Goal: Information Seeking & Learning: Learn about a topic

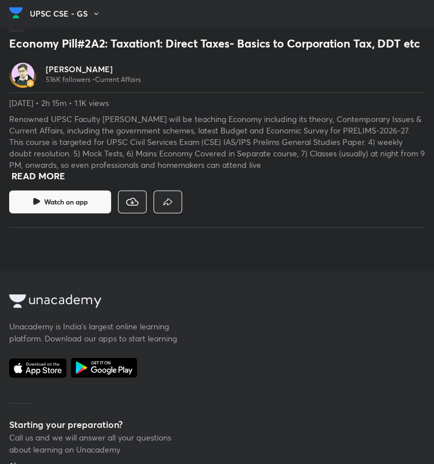
scroll to position [406, 0]
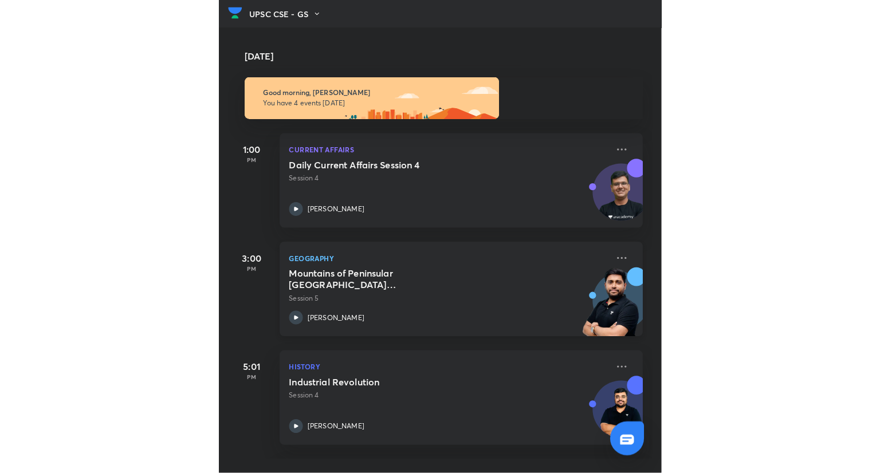
scroll to position [101, 0]
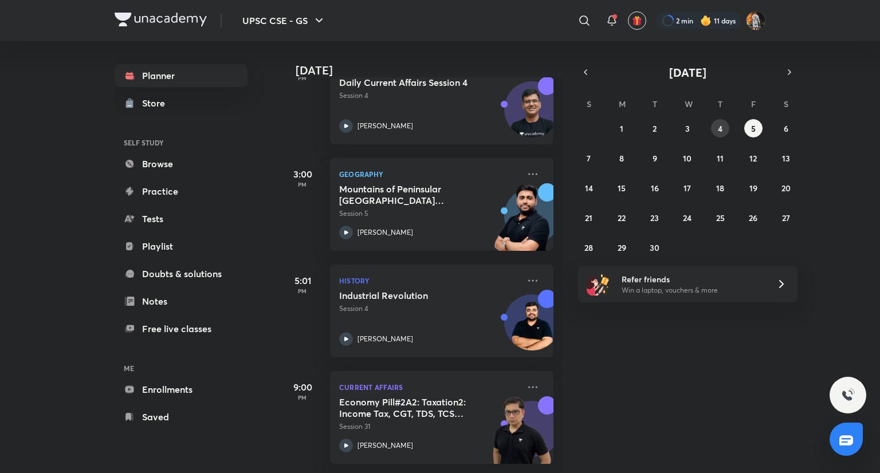
click at [434, 134] on button "4" at bounding box center [720, 128] width 18 height 18
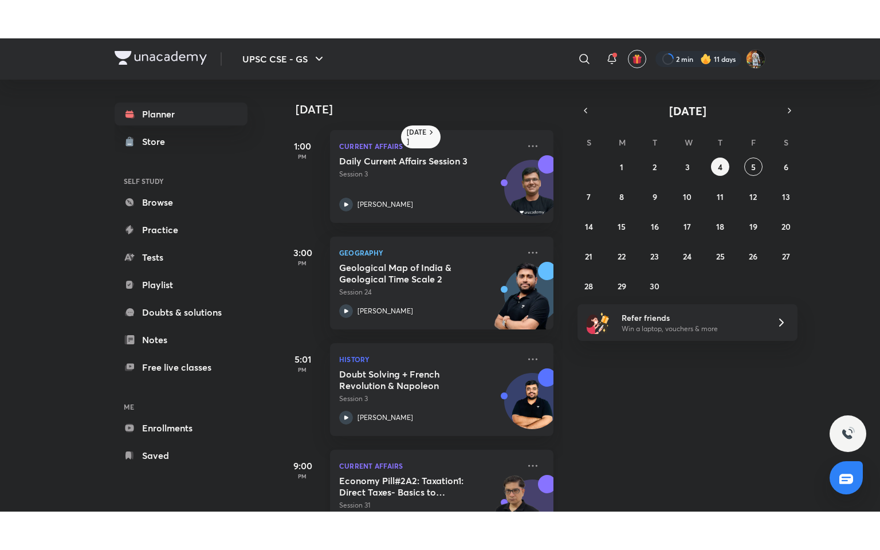
scroll to position [124, 0]
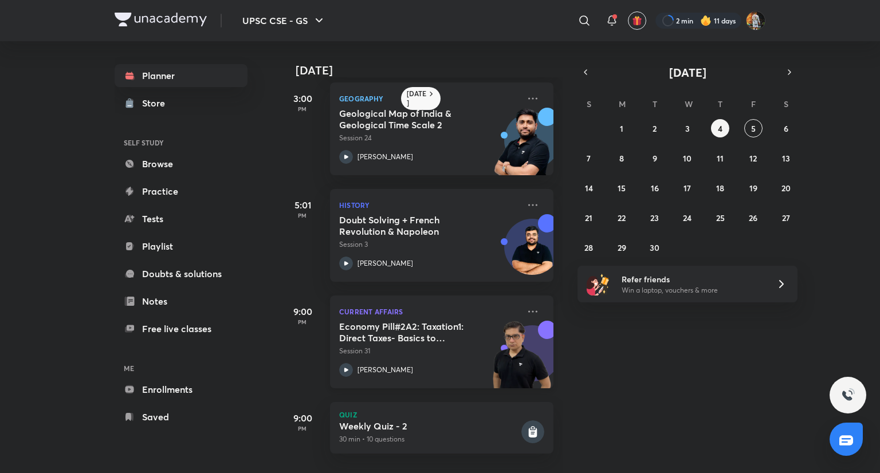
click at [434, 329] on h5 "Economy Pill#2A2: Taxation1: Direct Taxes- Basics to Corporation Tax, DDT etc" at bounding box center [410, 332] width 143 height 23
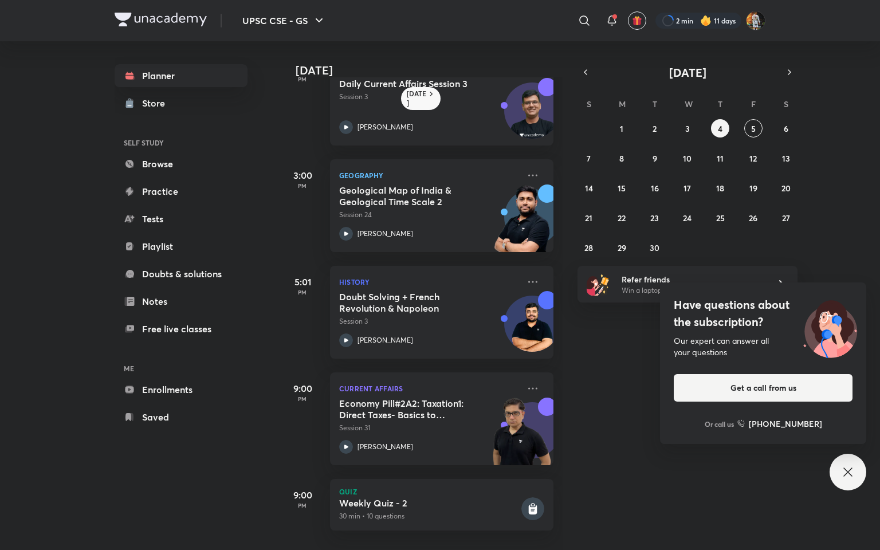
scroll to position [48, 0]
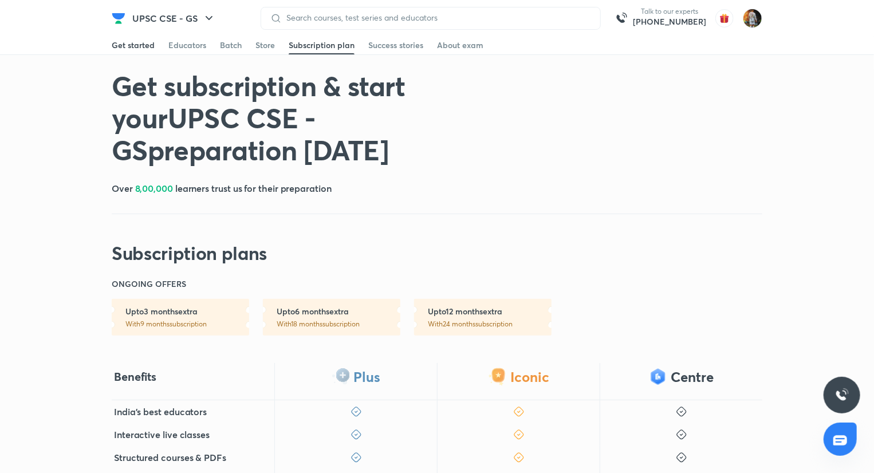
click at [116, 46] on div "Get started" at bounding box center [133, 45] width 43 height 11
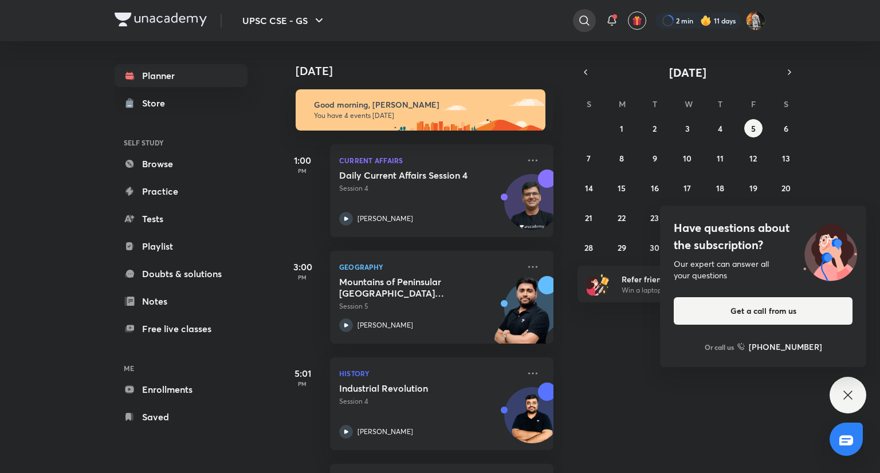
click at [587, 19] on icon at bounding box center [585, 21] width 14 height 14
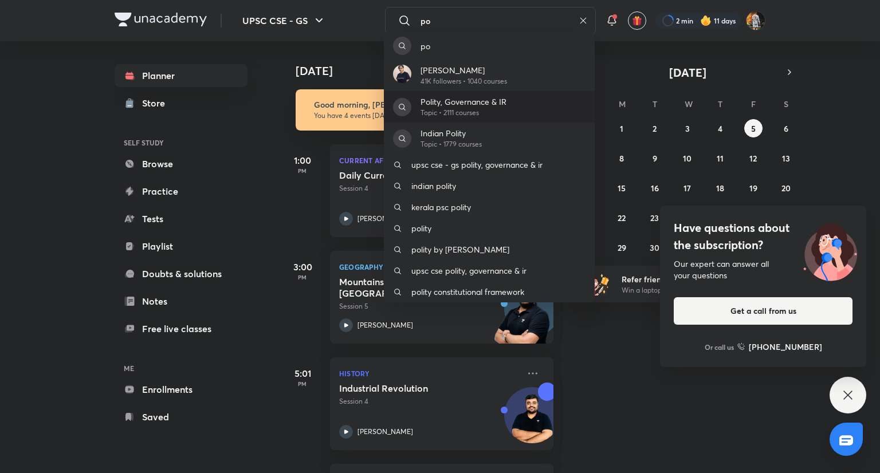
type input "po"
click at [564, 99] on div "Polity, Governance & IR Topic • 2111 courses" at bounding box center [489, 107] width 211 height 32
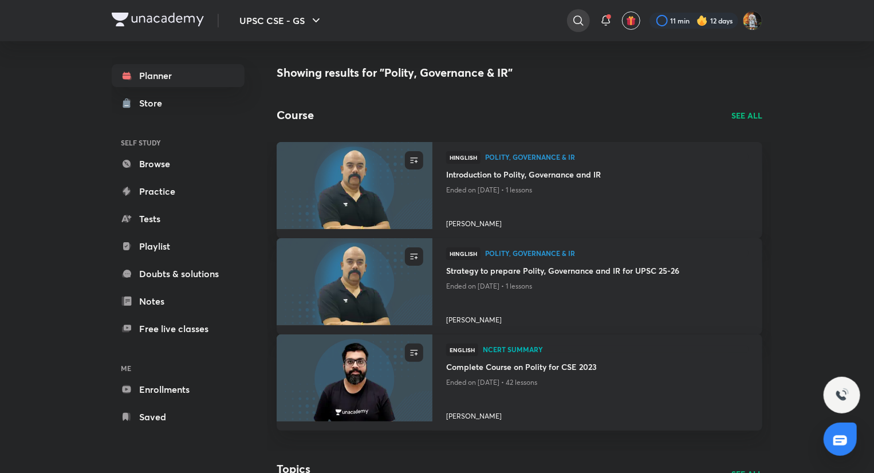
click at [578, 23] on icon at bounding box center [579, 21] width 14 height 14
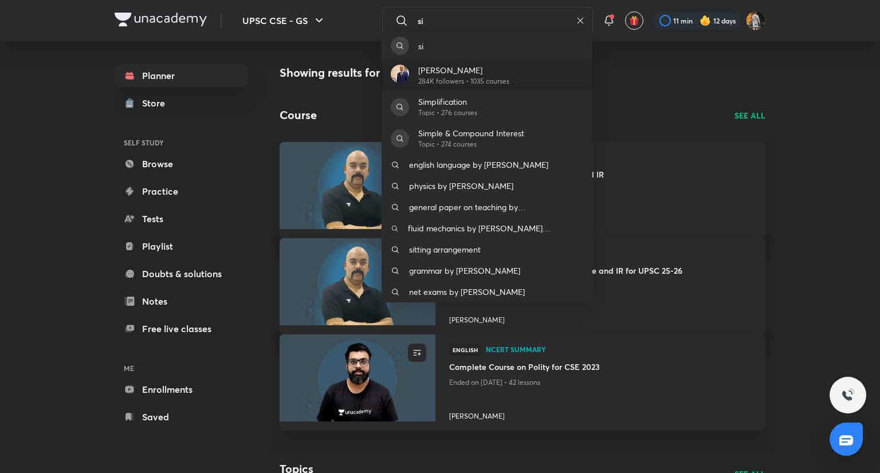
type input "si"
click at [533, 82] on div "[PERSON_NAME] 284K followers • 1035 courses" at bounding box center [487, 76] width 211 height 32
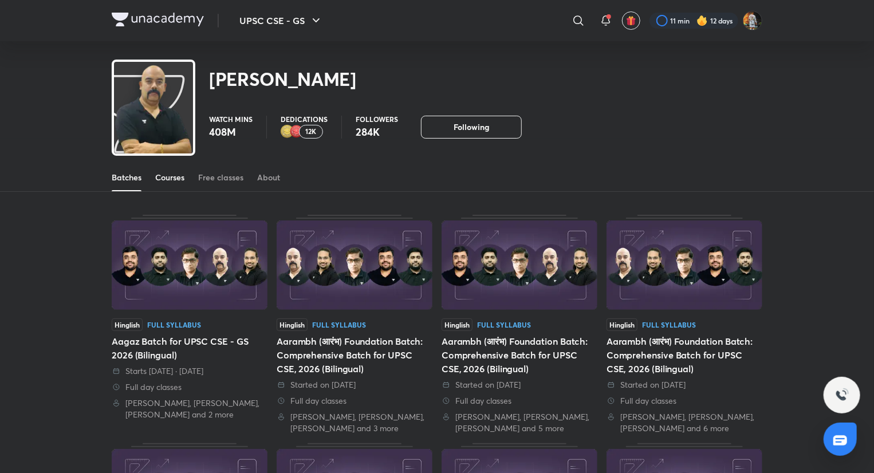
click at [162, 172] on div "Courses" at bounding box center [169, 177] width 29 height 11
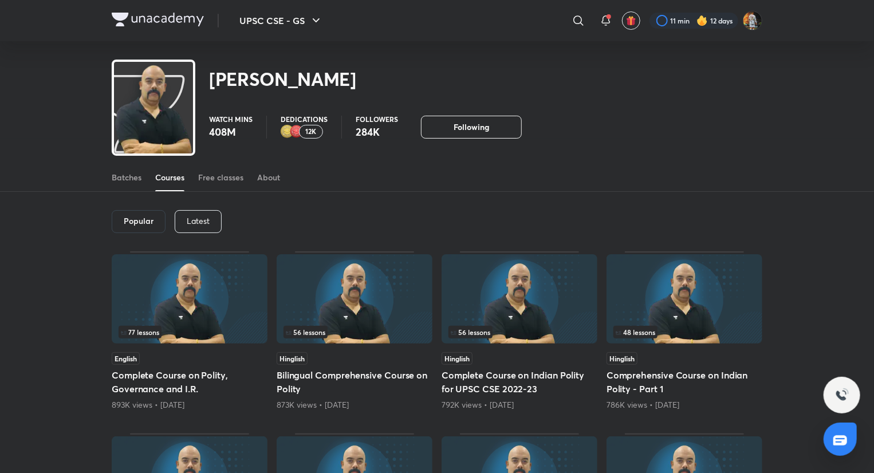
click at [189, 222] on p "Latest" at bounding box center [198, 221] width 23 height 9
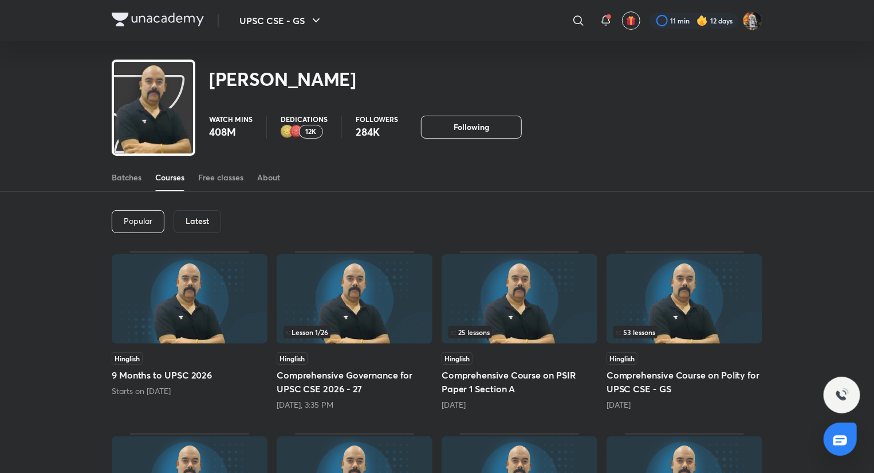
click at [196, 221] on h6 "Latest" at bounding box center [197, 221] width 23 height 9
click at [207, 221] on h6 "Latest" at bounding box center [197, 221] width 23 height 9
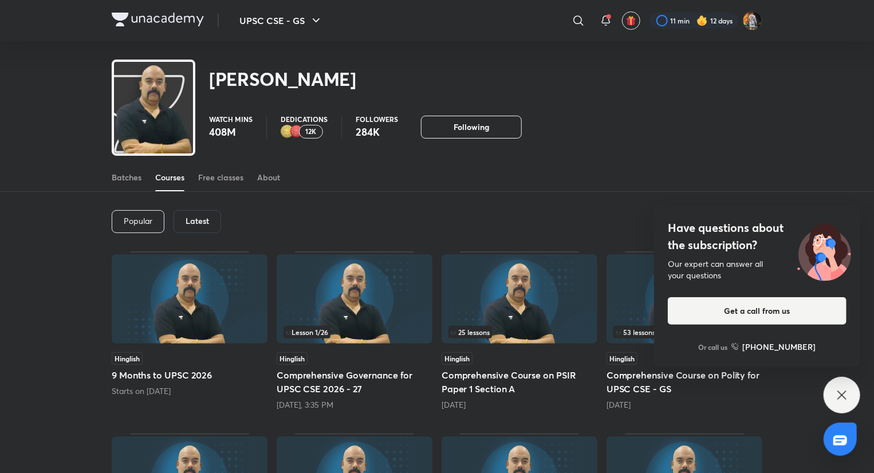
click at [838, 399] on icon at bounding box center [842, 395] width 14 height 14
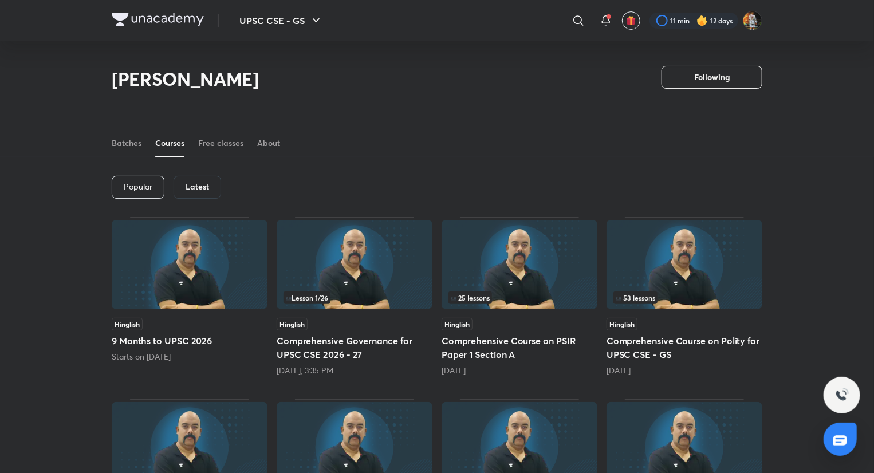
scroll to position [92, 0]
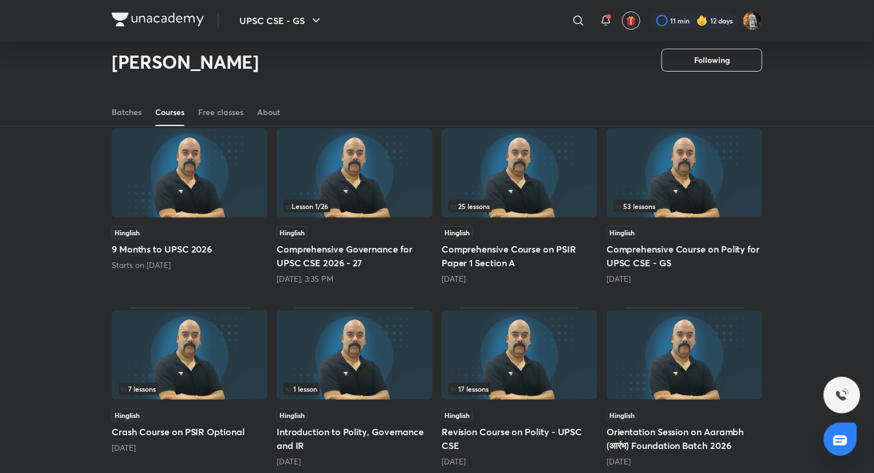
click at [219, 189] on img at bounding box center [190, 172] width 156 height 89
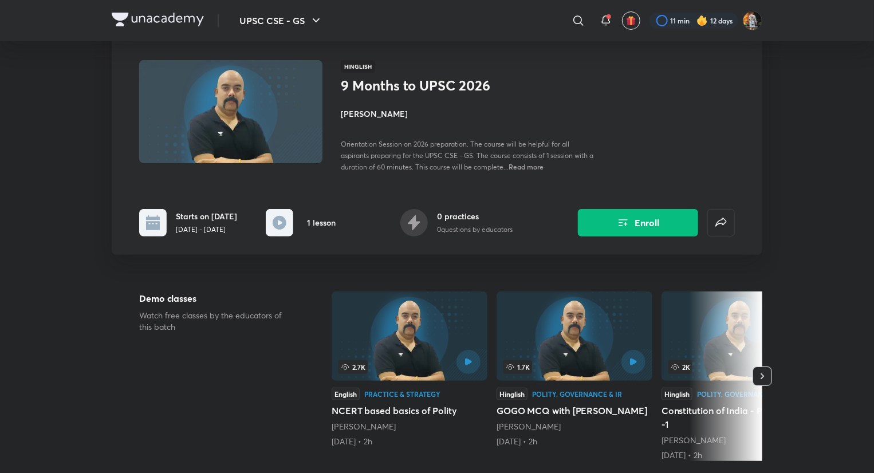
scroll to position [68, 0]
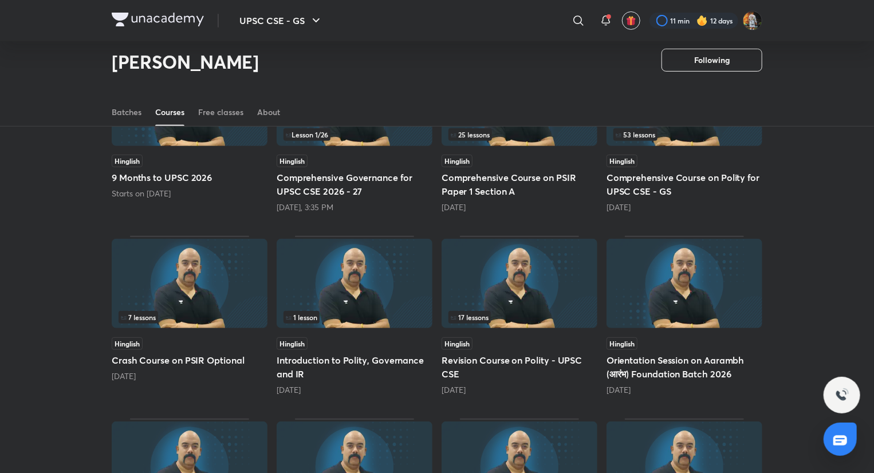
scroll to position [165, 0]
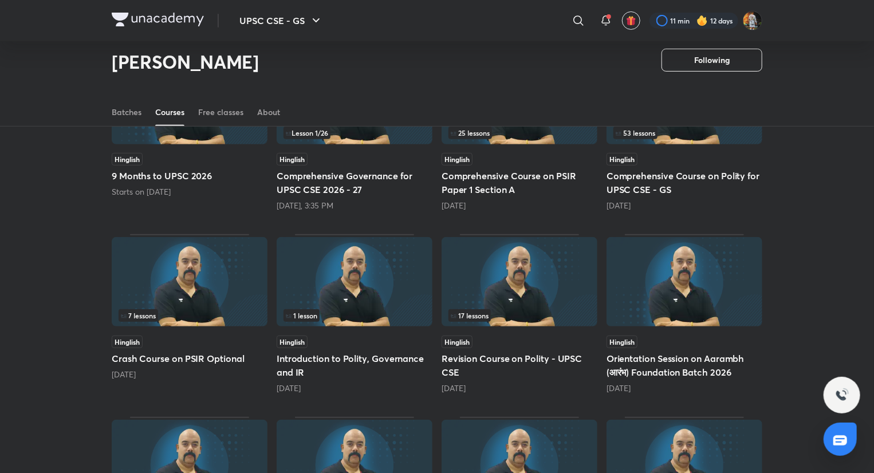
click at [511, 140] on img at bounding box center [520, 99] width 156 height 89
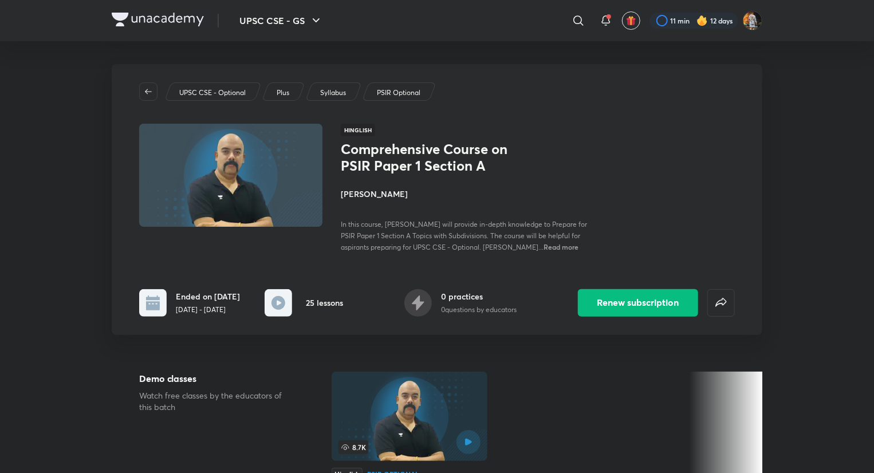
scroll to position [165, 0]
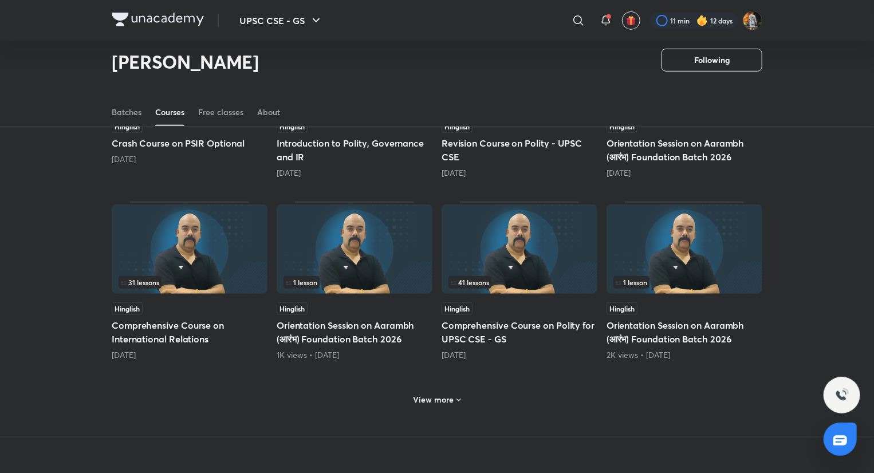
scroll to position [382, 0]
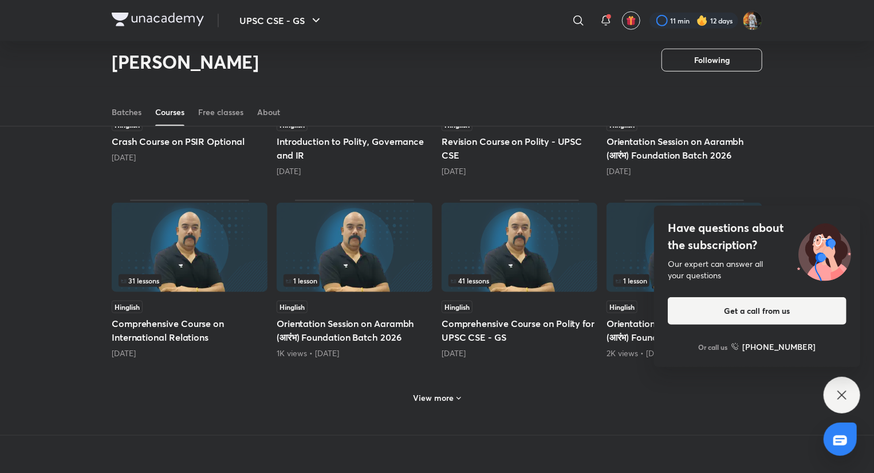
click at [836, 397] on icon at bounding box center [842, 395] width 14 height 14
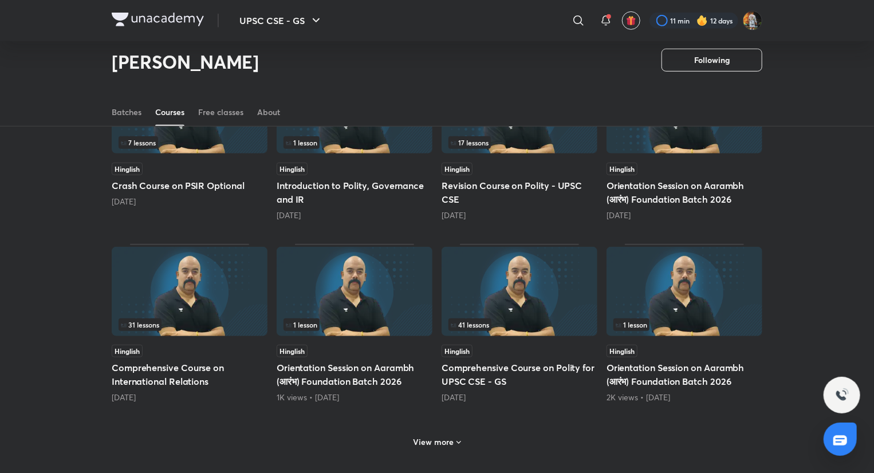
scroll to position [333, 0]
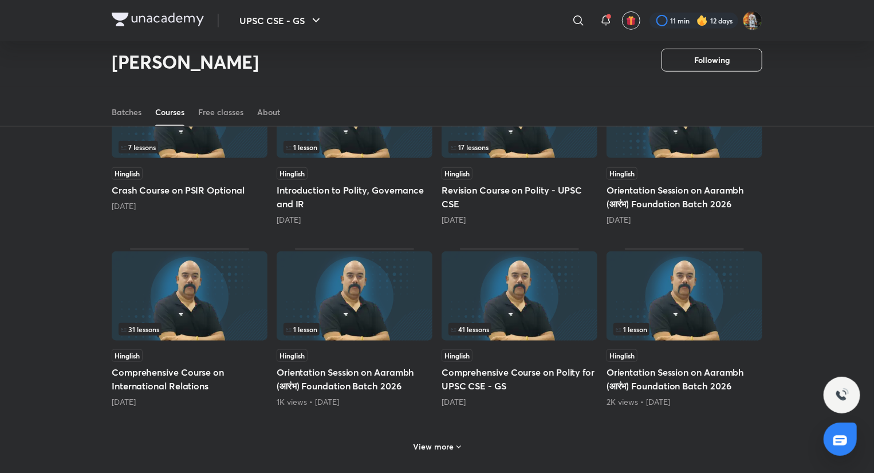
click at [450, 442] on h6 "View more" at bounding box center [434, 446] width 41 height 11
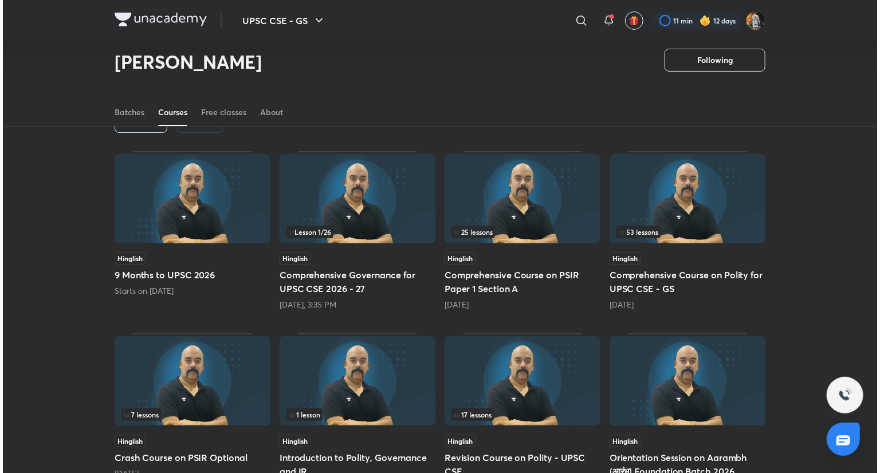
scroll to position [0, 0]
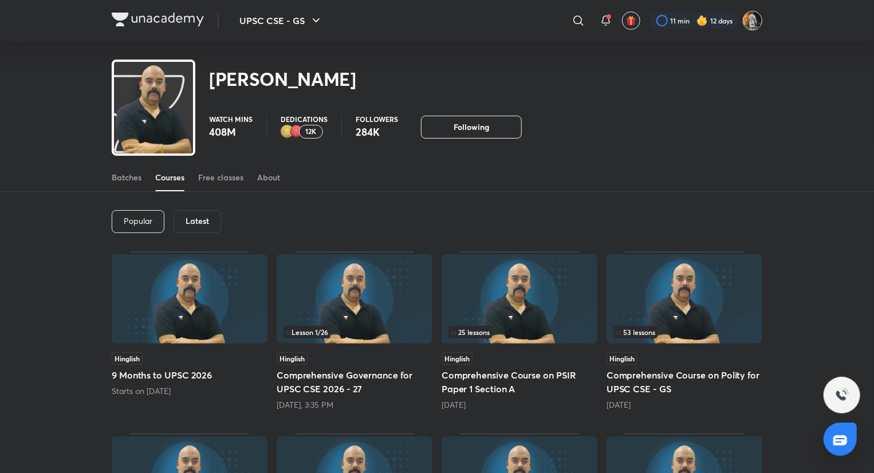
click at [755, 23] on img at bounding box center [752, 20] width 19 height 19
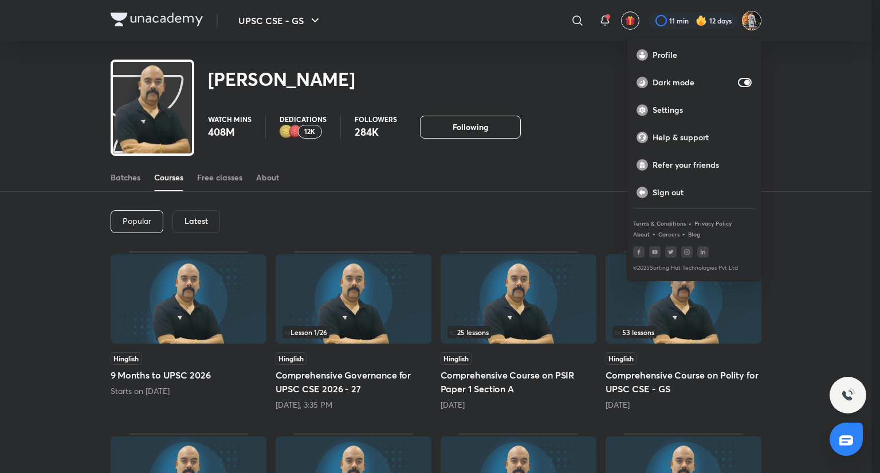
click at [598, 19] on div at bounding box center [440, 236] width 880 height 473
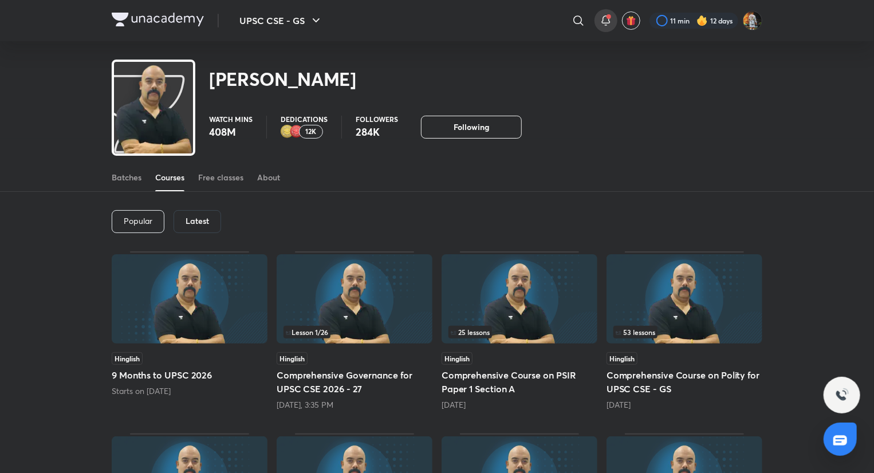
click at [601, 19] on icon at bounding box center [606, 21] width 14 height 14
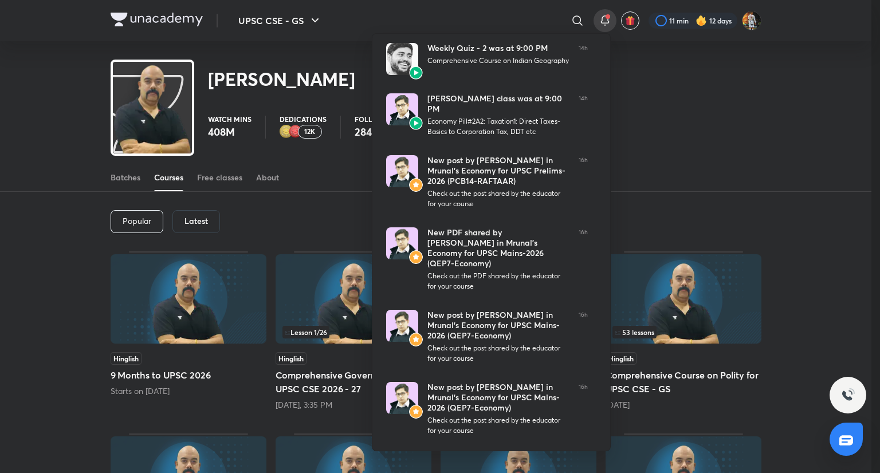
click at [846, 429] on div at bounding box center [846, 439] width 33 height 33
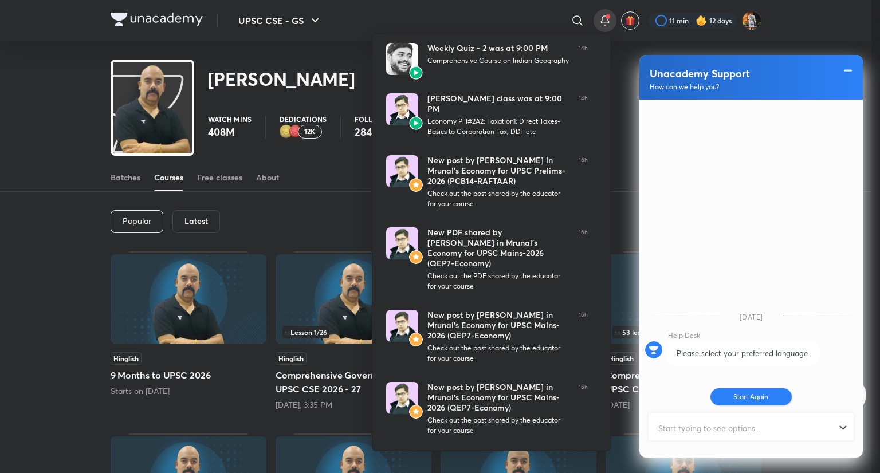
click at [758, 395] on button "Start Again" at bounding box center [752, 396] width 82 height 17
click at [755, 425] on input "text" at bounding box center [746, 428] width 193 height 28
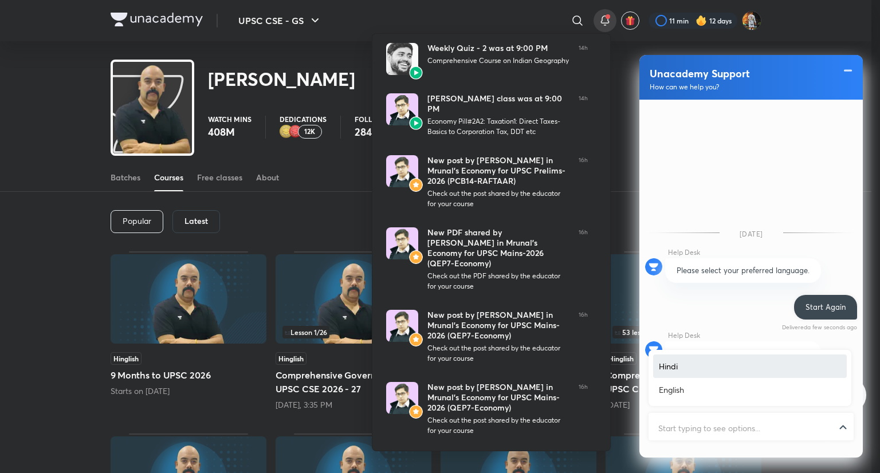
click at [844, 433] on div at bounding box center [751, 428] width 203 height 28
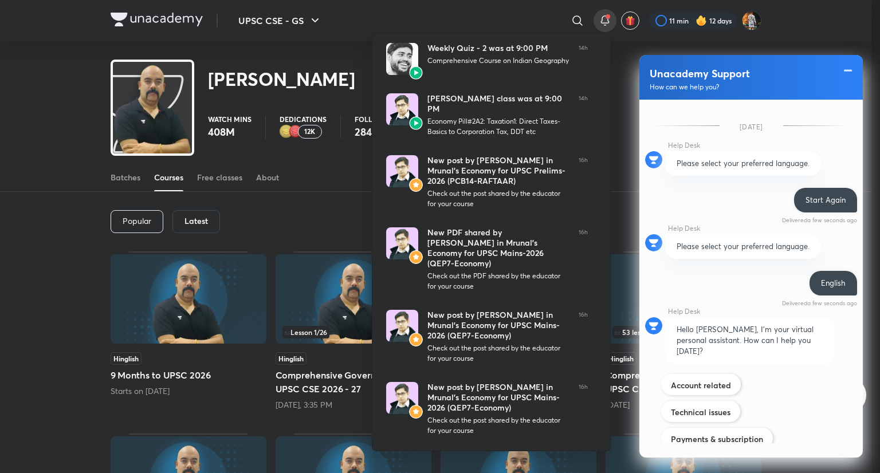
scroll to position [106, 0]
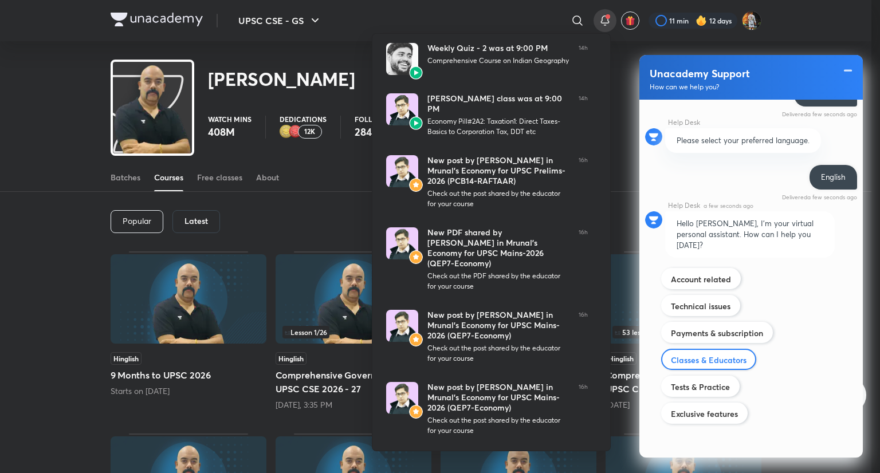
click at [719, 360] on label "Classes & Educators" at bounding box center [709, 360] width 76 height 11
click at [671, 354] on input "Classes & Educators" at bounding box center [670, 353] width 1 height 1
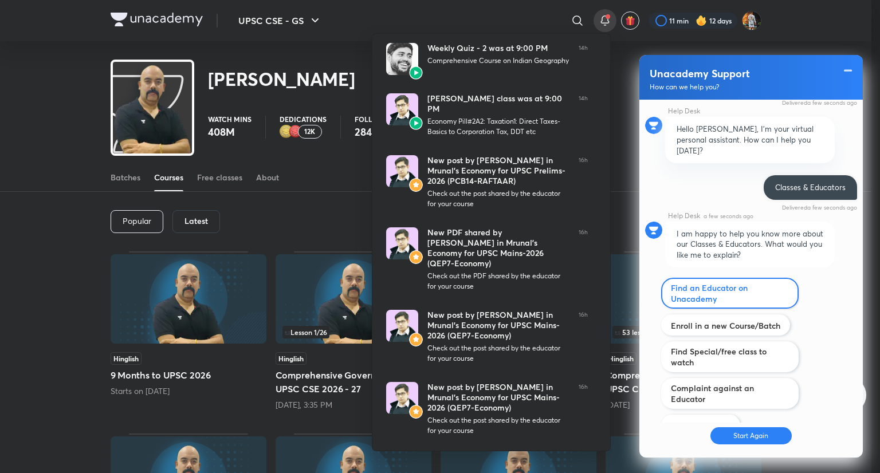
scroll to position [355, 0]
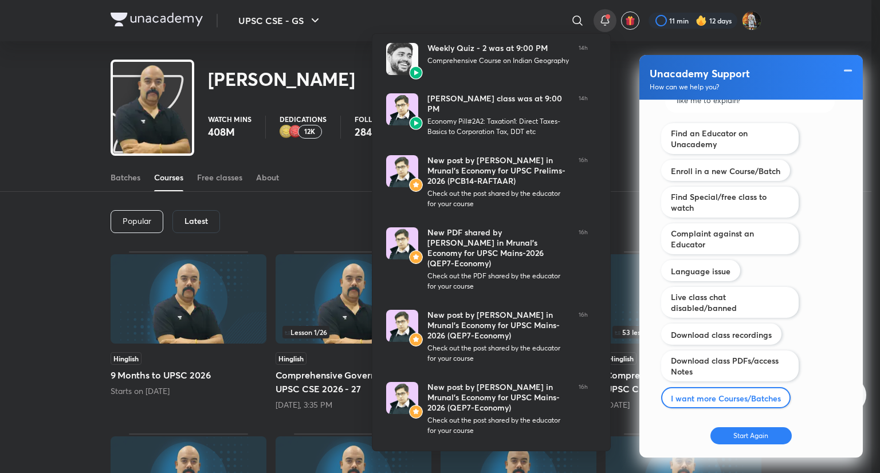
click at [687, 387] on div "I want more Courses/Batches" at bounding box center [725, 397] width 129 height 21
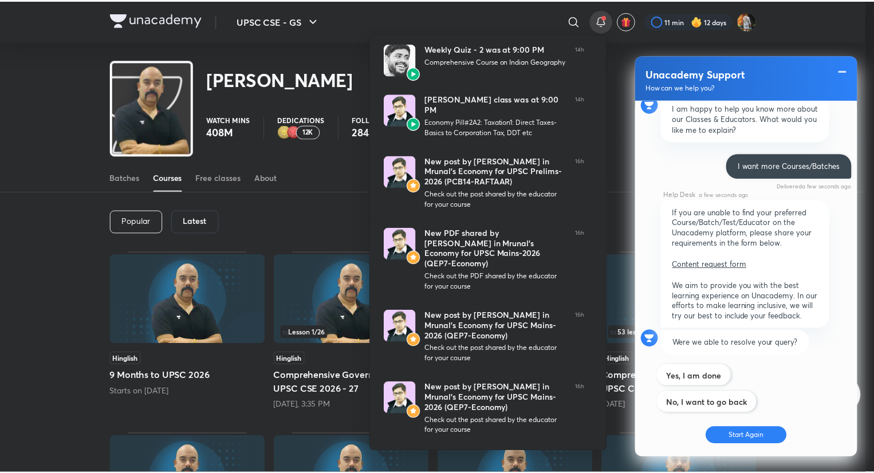
scroll to position [327, 0]
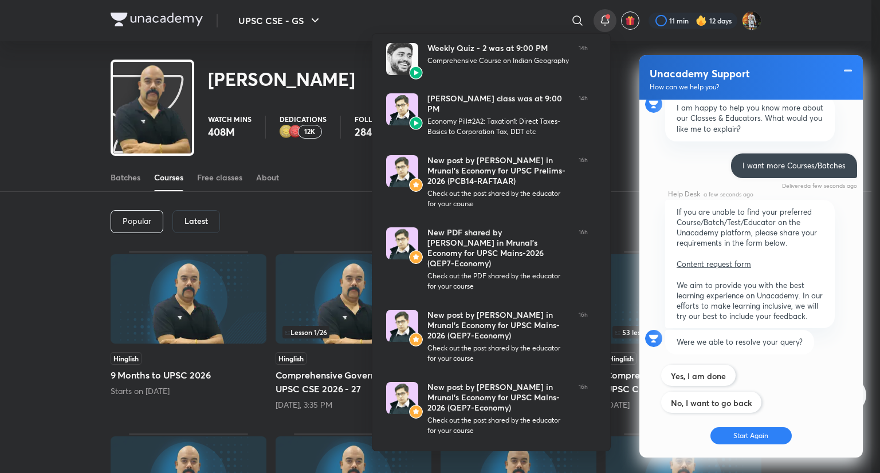
click at [695, 259] on link "Content request form" at bounding box center [714, 264] width 74 height 10
click at [625, 156] on div at bounding box center [440, 236] width 880 height 473
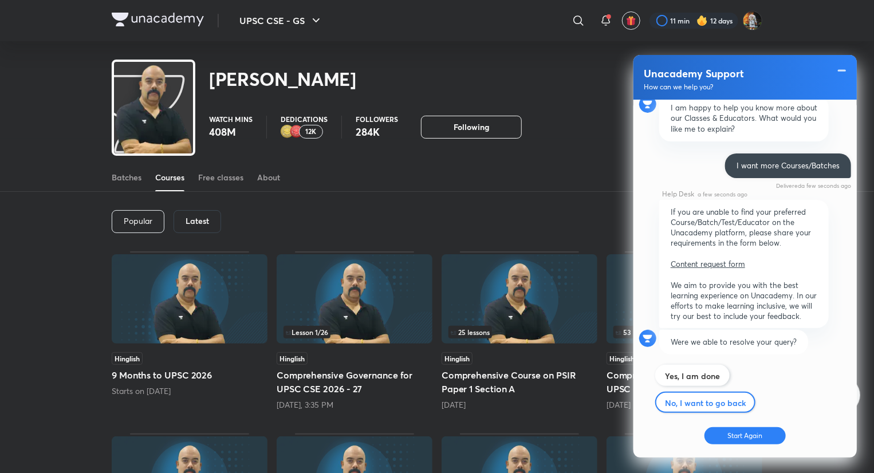
click at [680, 398] on label "No, I want to go back" at bounding box center [705, 403] width 81 height 11
click at [0, 0] on input "Technical issues" at bounding box center [0, 0] width 0 height 0
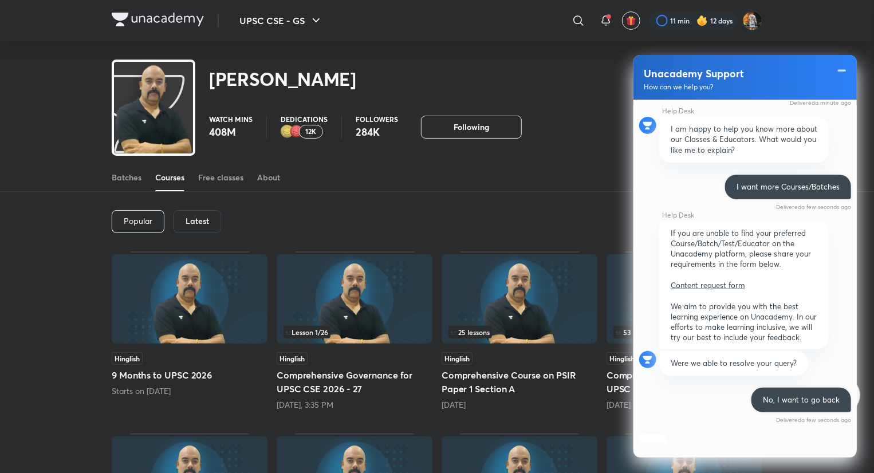
scroll to position [662, 0]
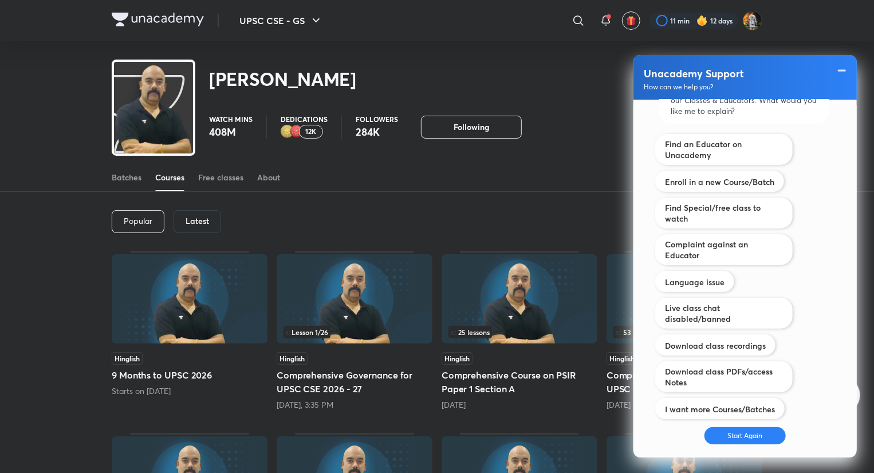
click at [590, 103] on div "[PERSON_NAME]" at bounding box center [437, 72] width 651 height 63
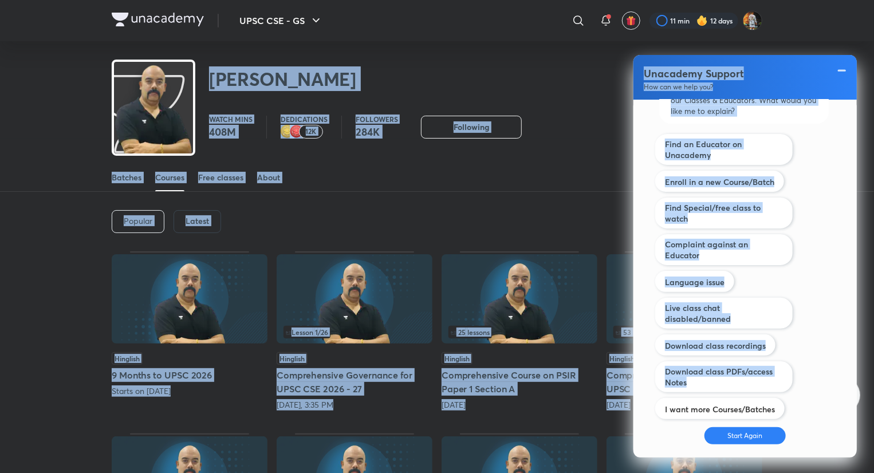
drag, startPoint x: 590, startPoint y: 103, endPoint x: 715, endPoint y: 399, distance: 321.5
click at [587, 232] on div "Popular Latest" at bounding box center [437, 222] width 651 height 60
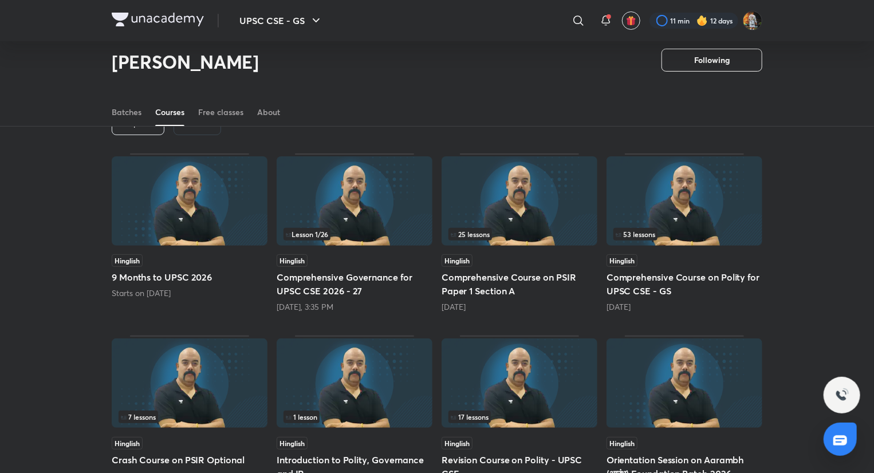
scroll to position [62, 0]
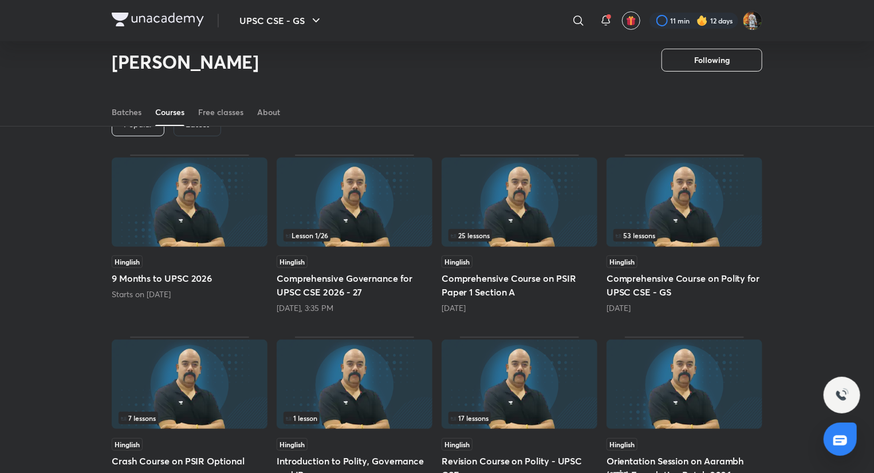
click at [685, 221] on img at bounding box center [685, 202] width 156 height 89
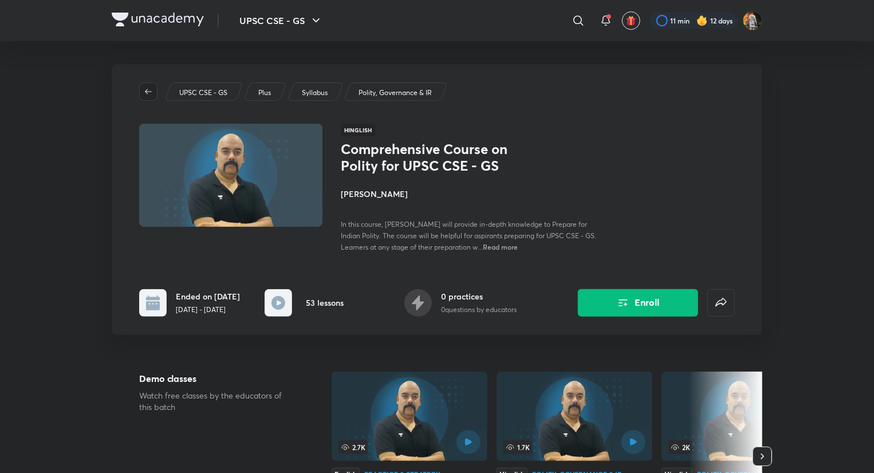
click at [146, 89] on icon "button" at bounding box center [148, 91] width 9 height 9
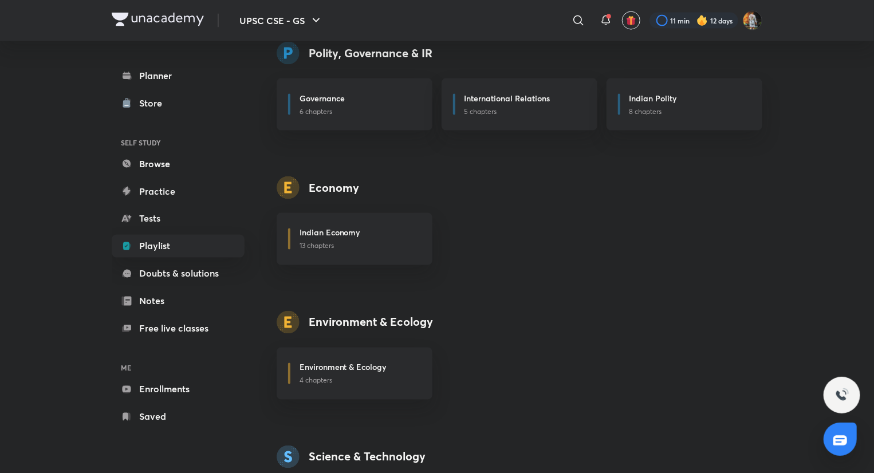
scroll to position [882, 0]
click at [584, 17] on icon at bounding box center [579, 21] width 14 height 14
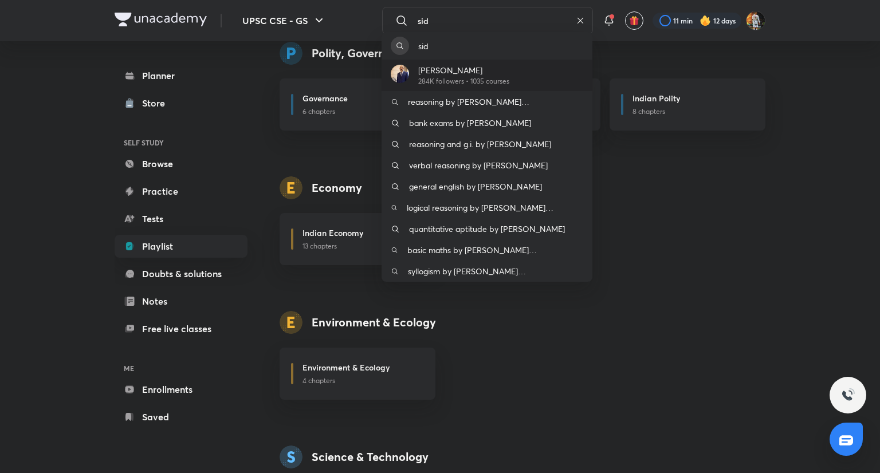
type input "sid"
click at [472, 77] on p "284K followers • 1035 courses" at bounding box center [463, 81] width 91 height 10
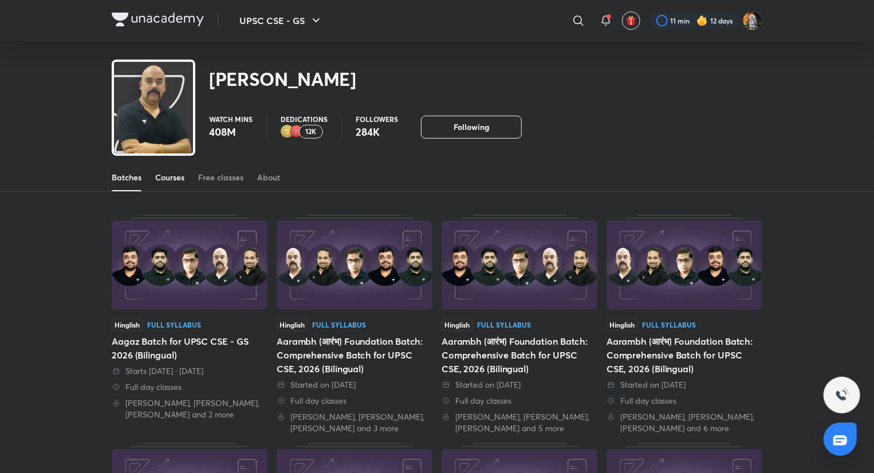
click at [183, 177] on div "Courses" at bounding box center [169, 177] width 29 height 11
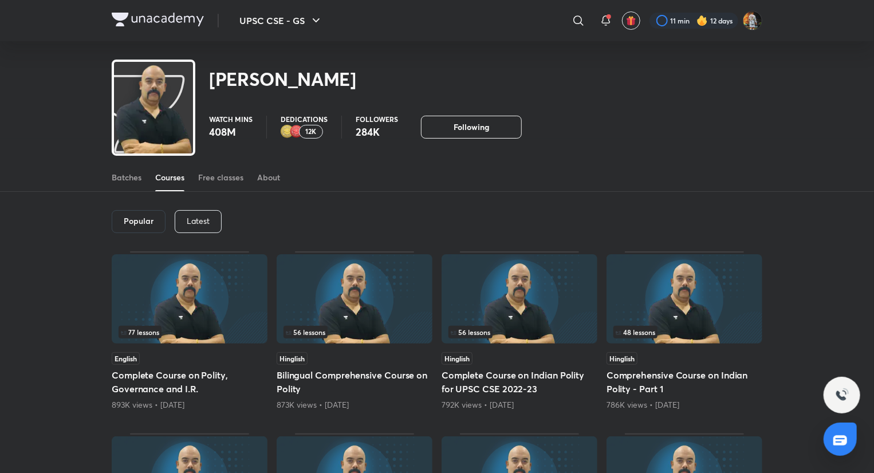
click at [140, 224] on h6 "Popular" at bounding box center [139, 221] width 30 height 9
click at [156, 222] on div "Popular" at bounding box center [139, 221] width 54 height 23
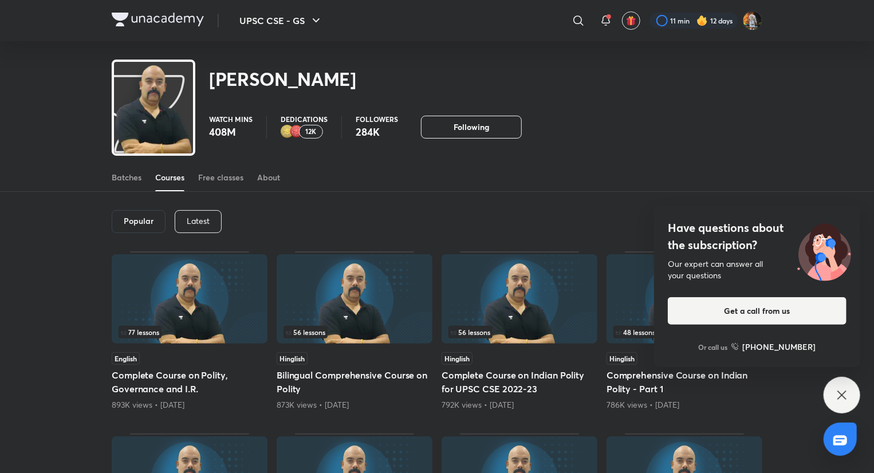
click at [191, 218] on p "Latest" at bounding box center [198, 221] width 23 height 9
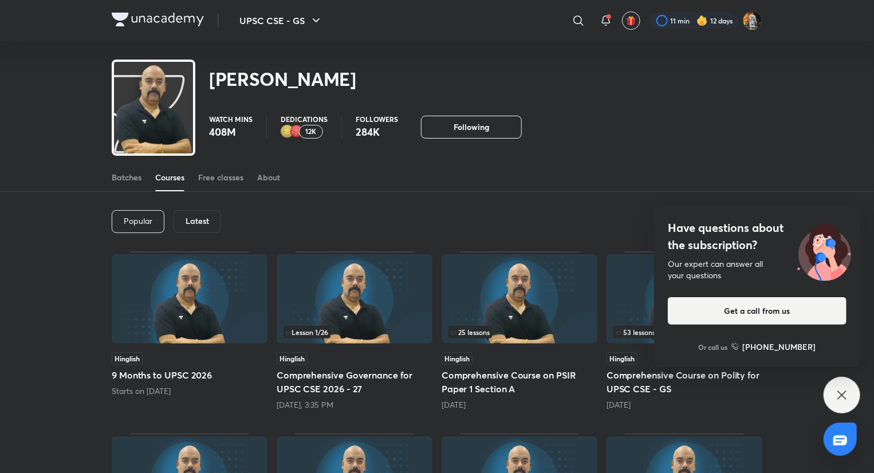
click at [183, 208] on div "Popular Latest" at bounding box center [437, 222] width 651 height 60
click at [390, 401] on div "[DATE], 3:35 PM" at bounding box center [355, 404] width 156 height 11
